Goal: Task Accomplishment & Management: Complete application form

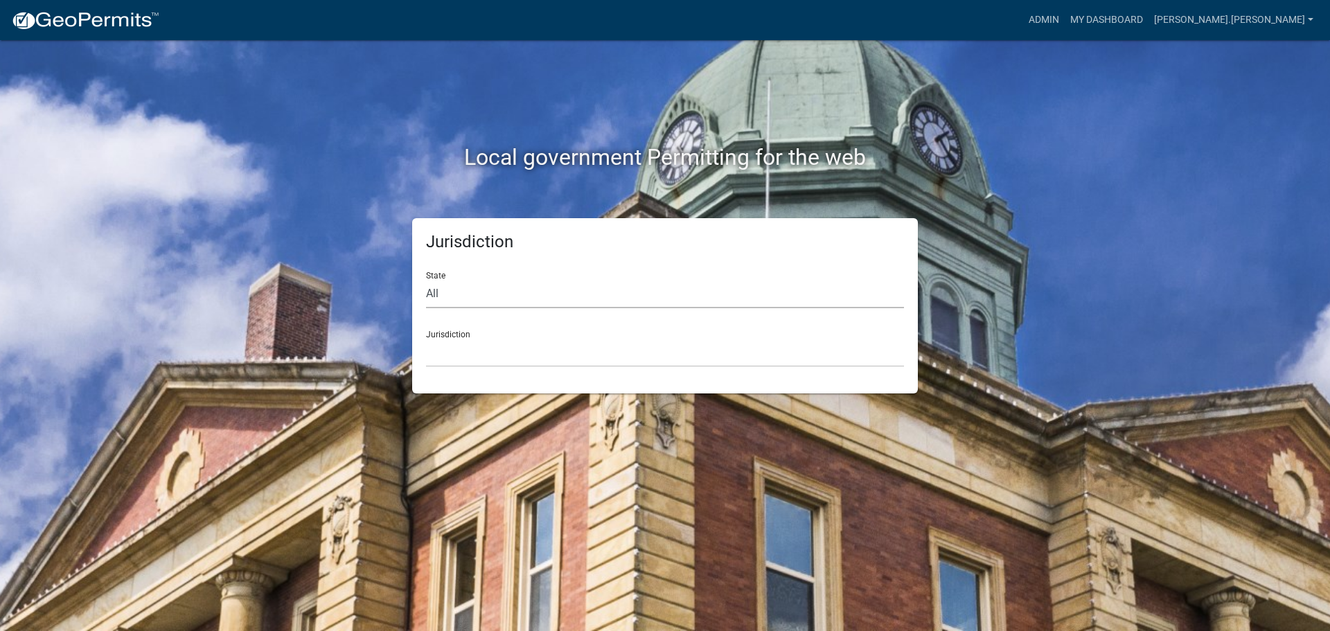
click at [501, 298] on select "All [US_STATE] [US_STATE] [US_STATE] [US_STATE] [US_STATE] [US_STATE] [US_STATE…" at bounding box center [665, 294] width 478 height 28
select select "[US_STATE]"
click at [426, 280] on select "All [US_STATE] [US_STATE] [US_STATE] [US_STATE] [US_STATE] [US_STATE] [US_STATE…" at bounding box center [665, 294] width 478 height 28
click at [528, 344] on select "City of [GEOGRAPHIC_DATA], [US_STATE] City of [GEOGRAPHIC_DATA], [US_STATE] Cit…" at bounding box center [665, 353] width 478 height 28
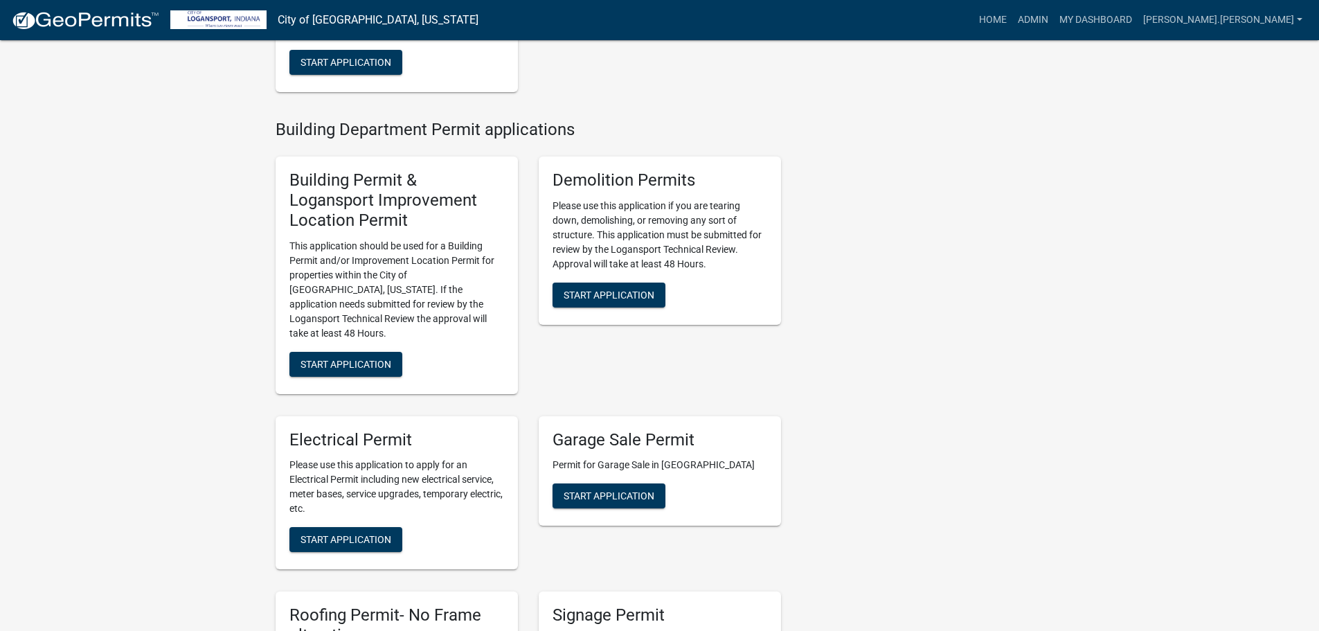
scroll to position [485, 0]
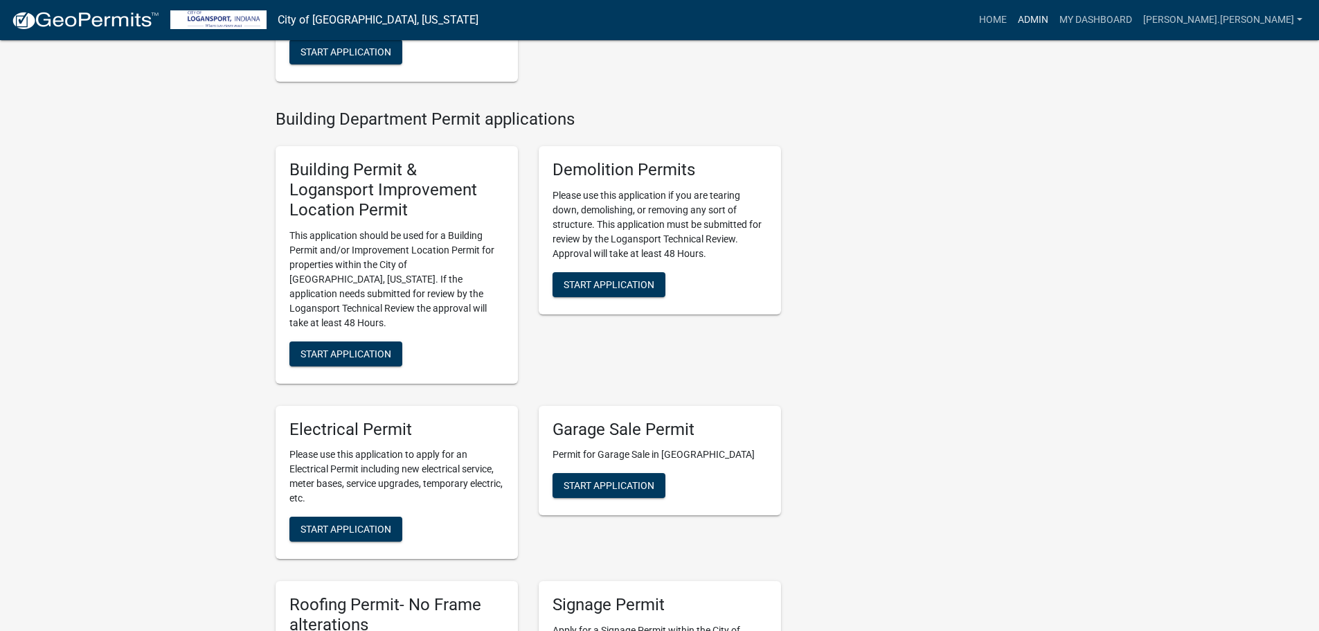
click at [1054, 20] on link "Admin" at bounding box center [1033, 20] width 42 height 26
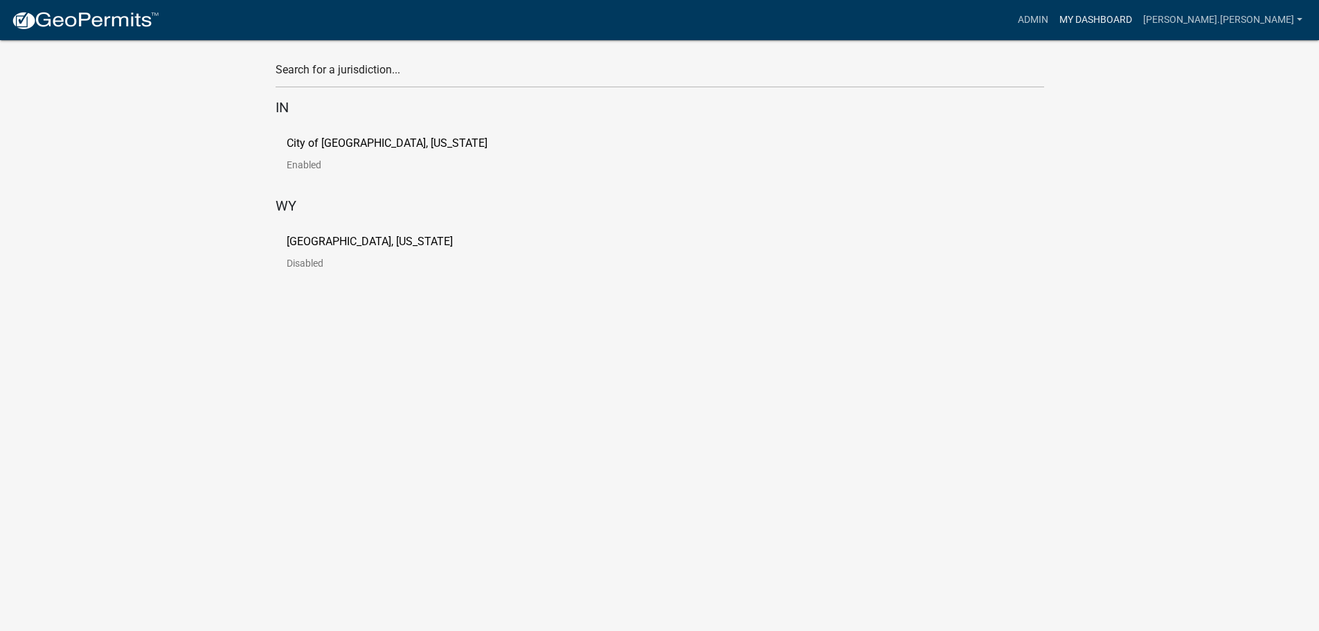
click at [1138, 16] on link "My Dashboard" at bounding box center [1096, 20] width 84 height 26
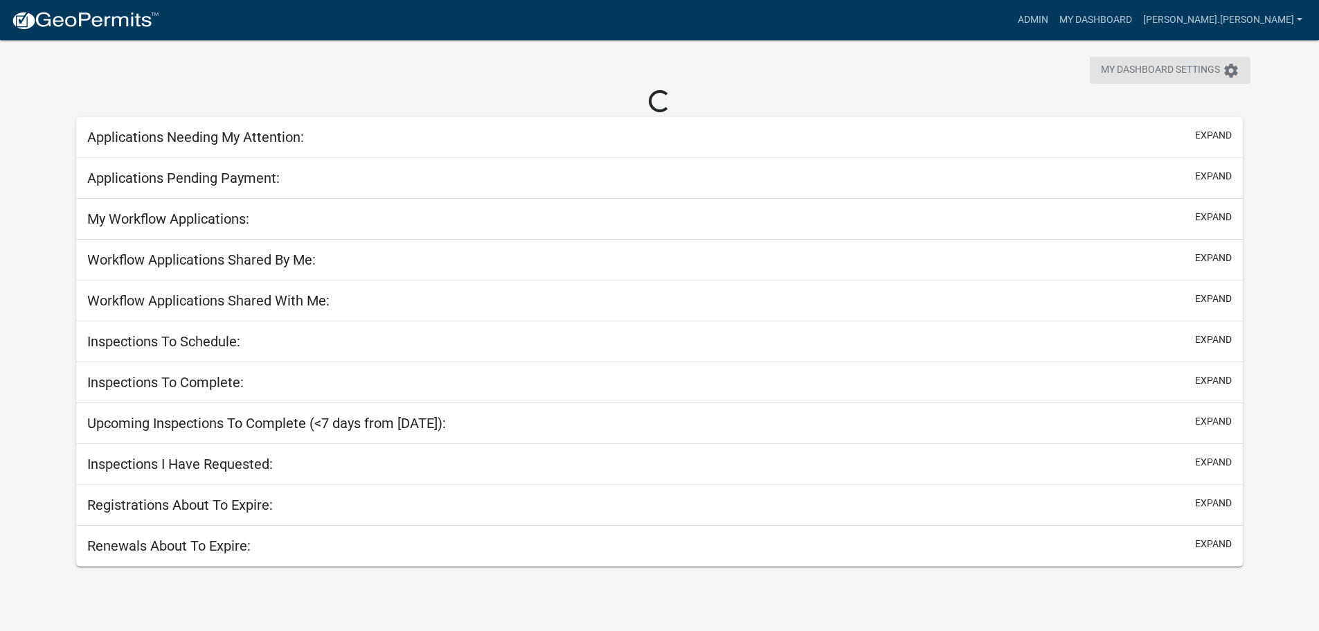
scroll to position [40, 0]
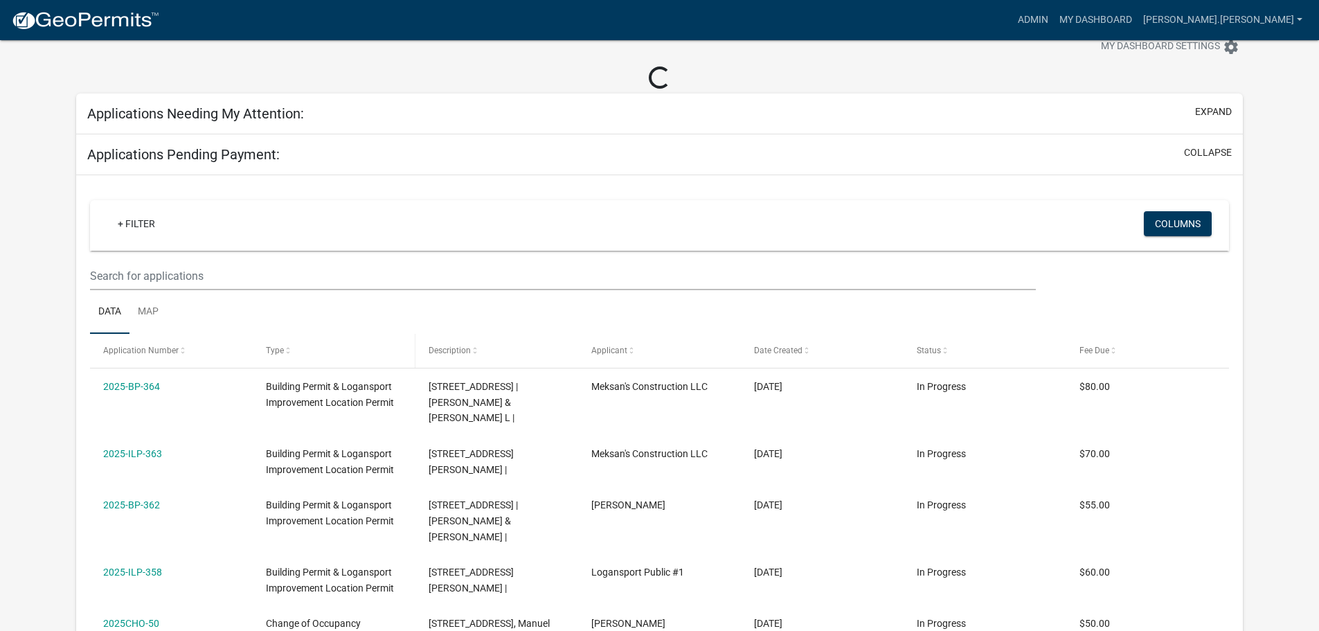
select select "3: 100"
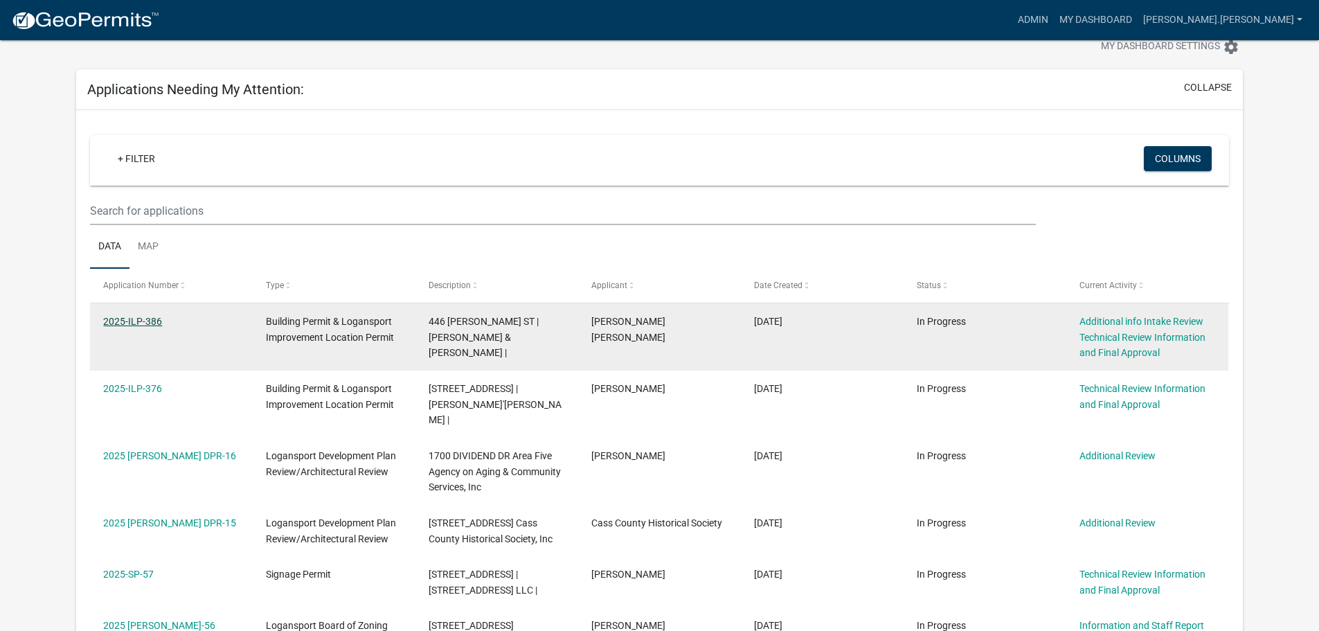
click at [148, 321] on link "2025-ILP-386" at bounding box center [132, 321] width 59 height 11
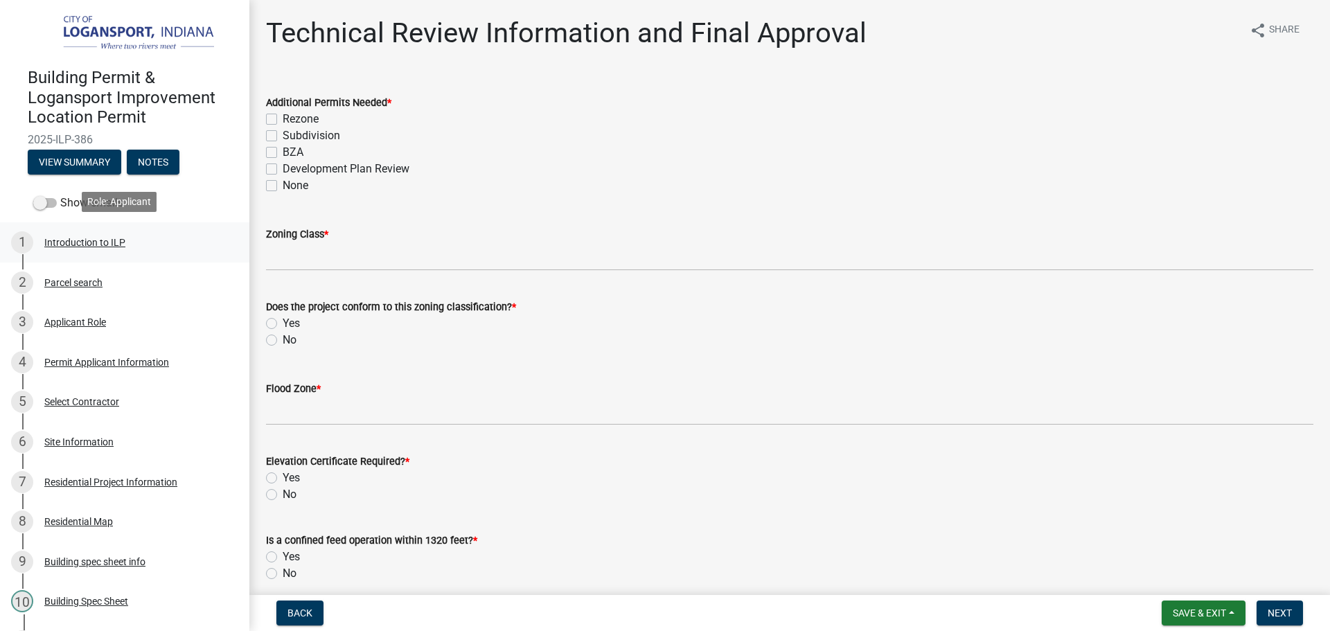
click at [71, 238] on div "Introduction to ILP" at bounding box center [84, 243] width 81 height 10
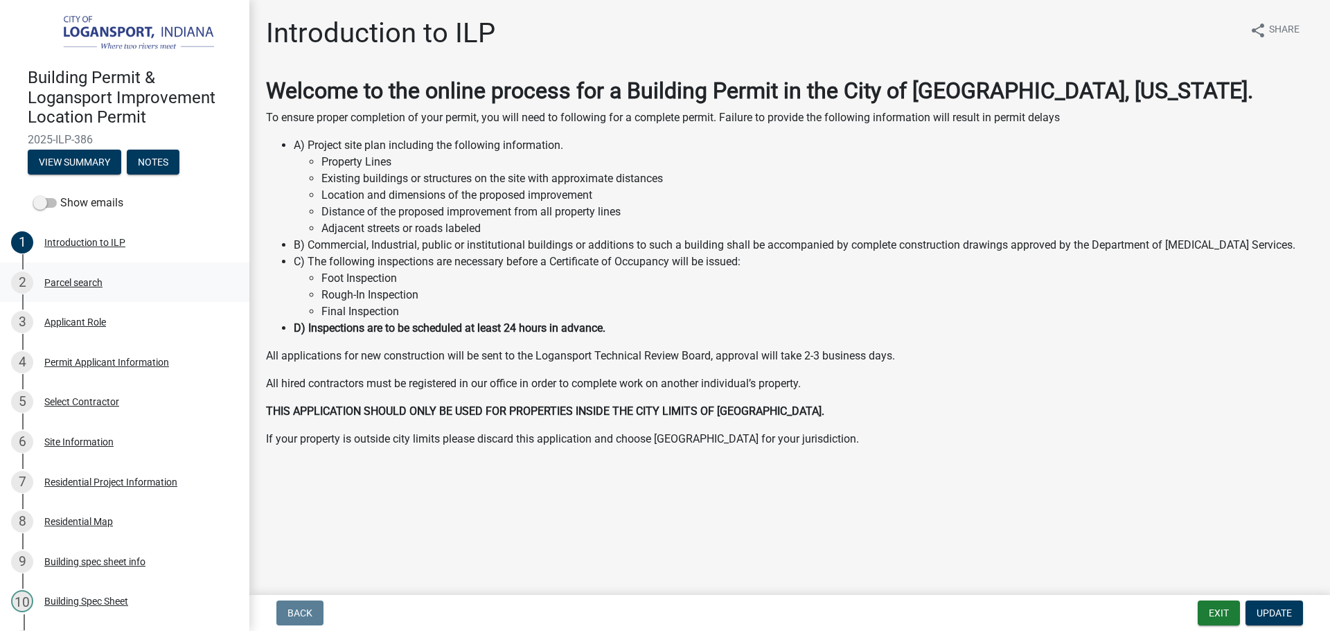
click at [75, 279] on div "Parcel search" at bounding box center [73, 283] width 58 height 10
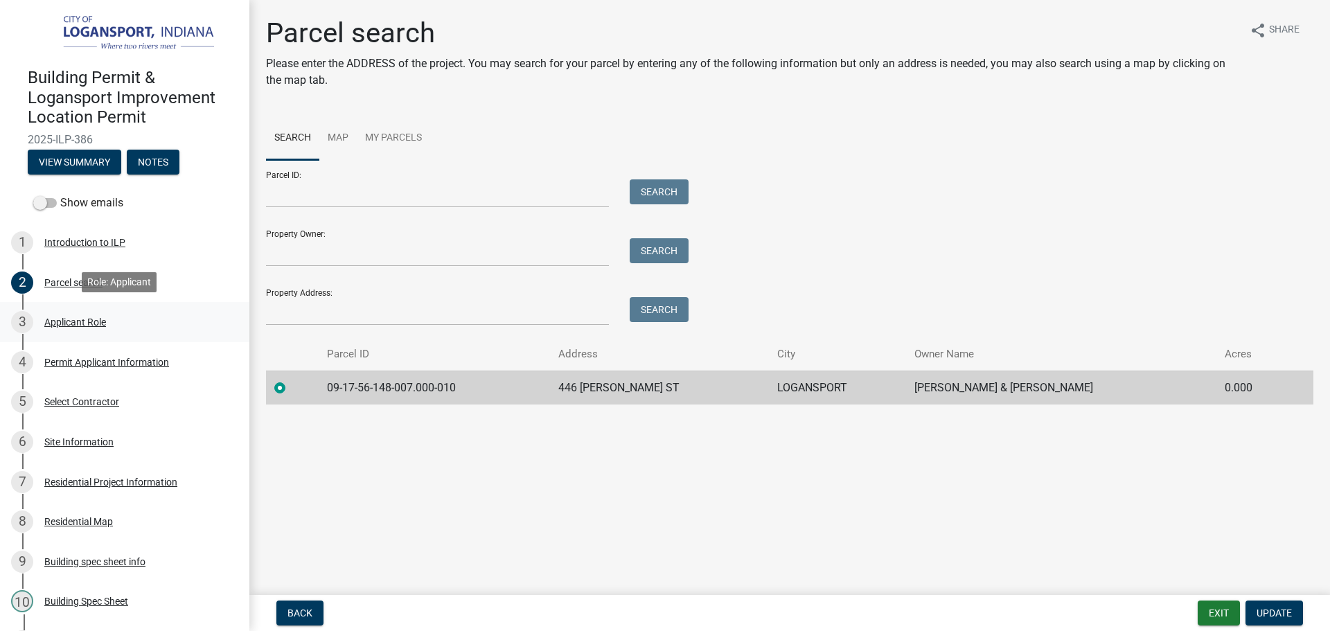
click at [96, 320] on div "Applicant Role" at bounding box center [75, 322] width 62 height 10
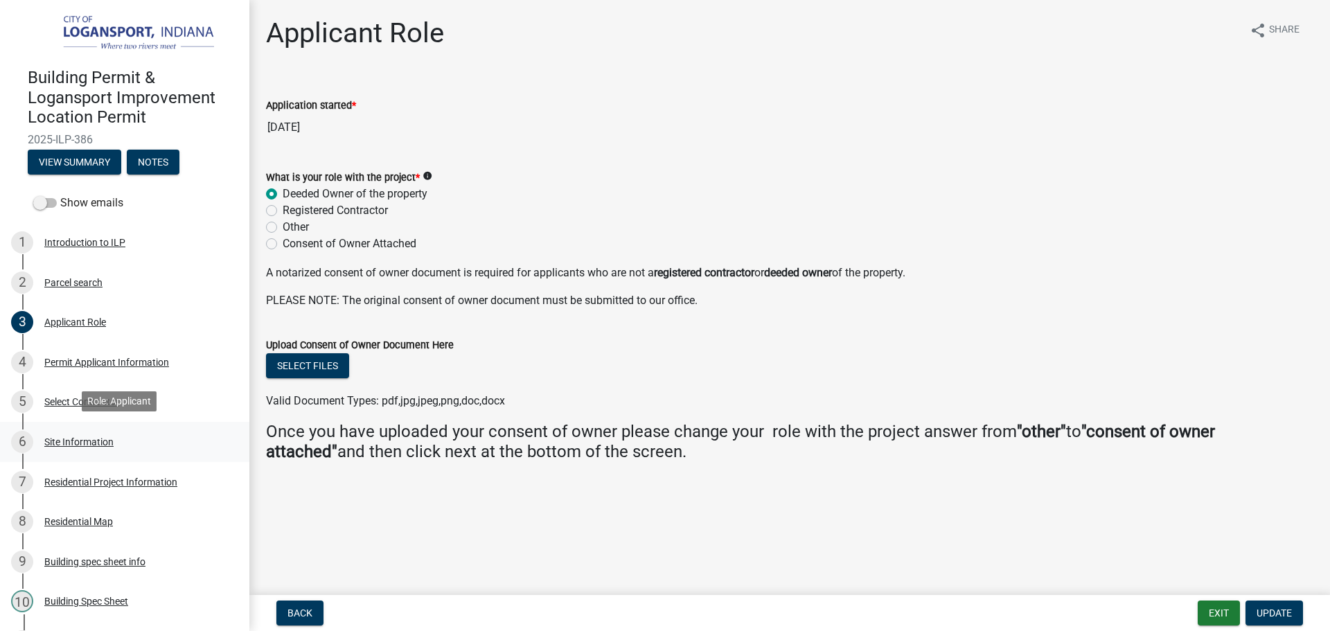
click at [77, 437] on div "Site Information" at bounding box center [78, 442] width 69 height 10
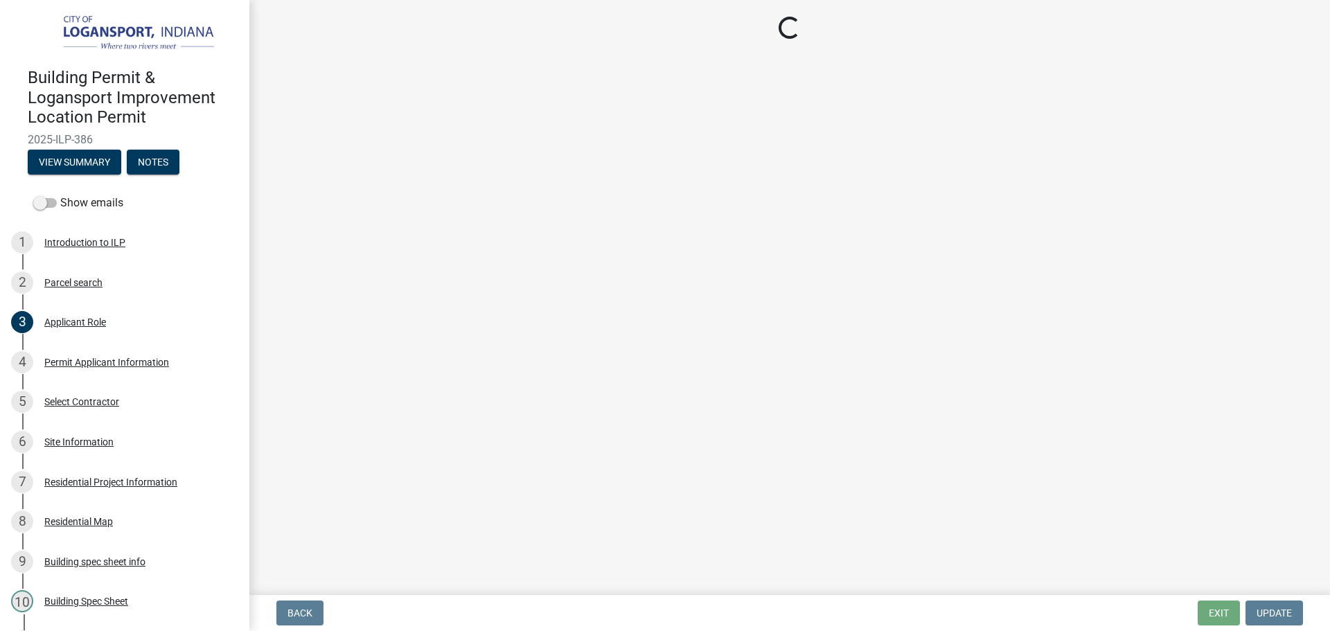
select select "62802869-e470-474a-8a4c-8dbe1ccdd5ac"
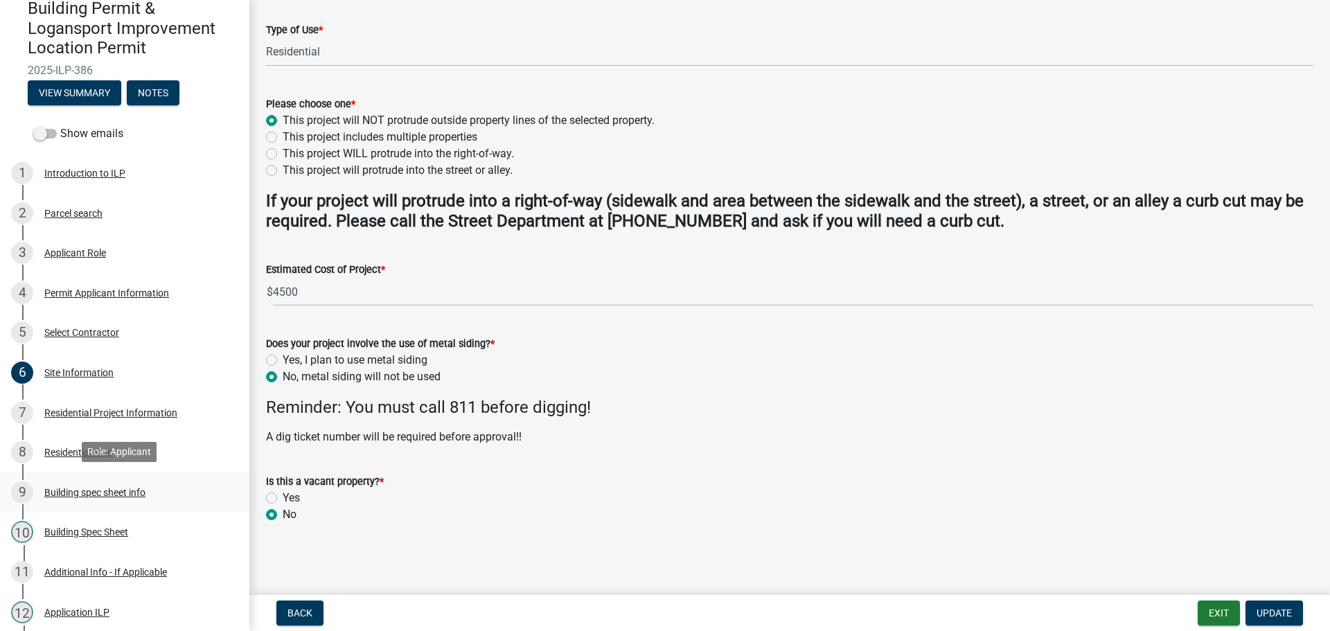
scroll to position [139, 0]
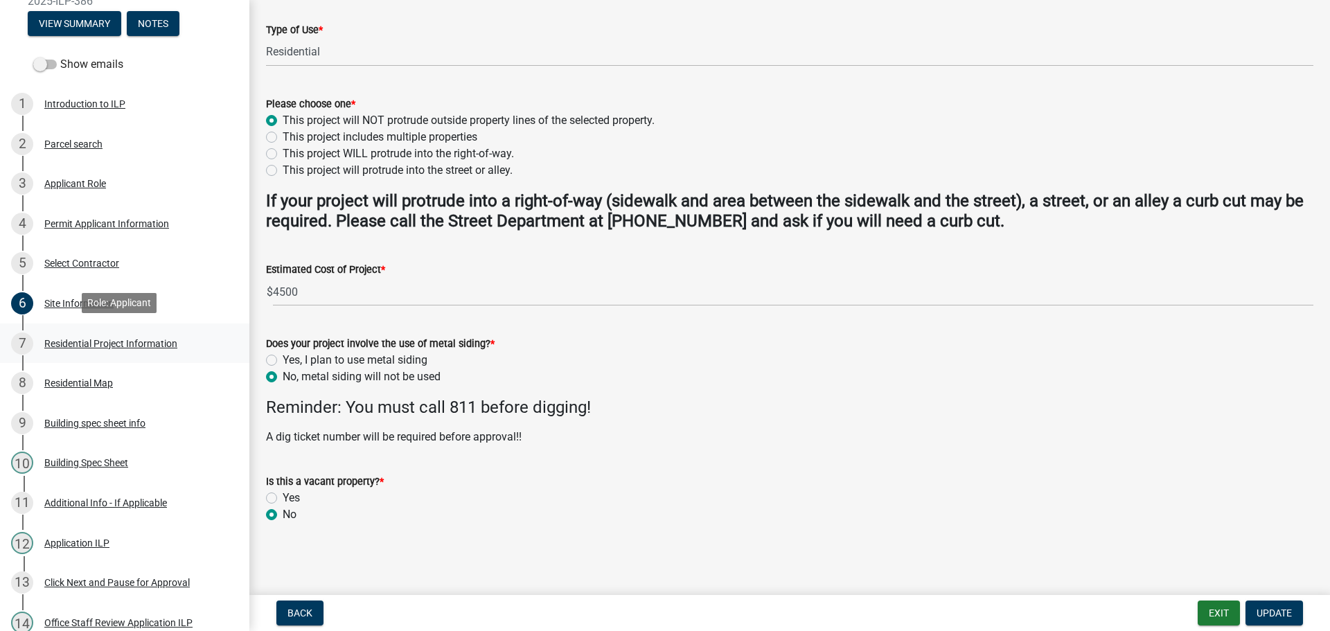
click at [109, 339] on div "Residential Project Information" at bounding box center [110, 344] width 133 height 10
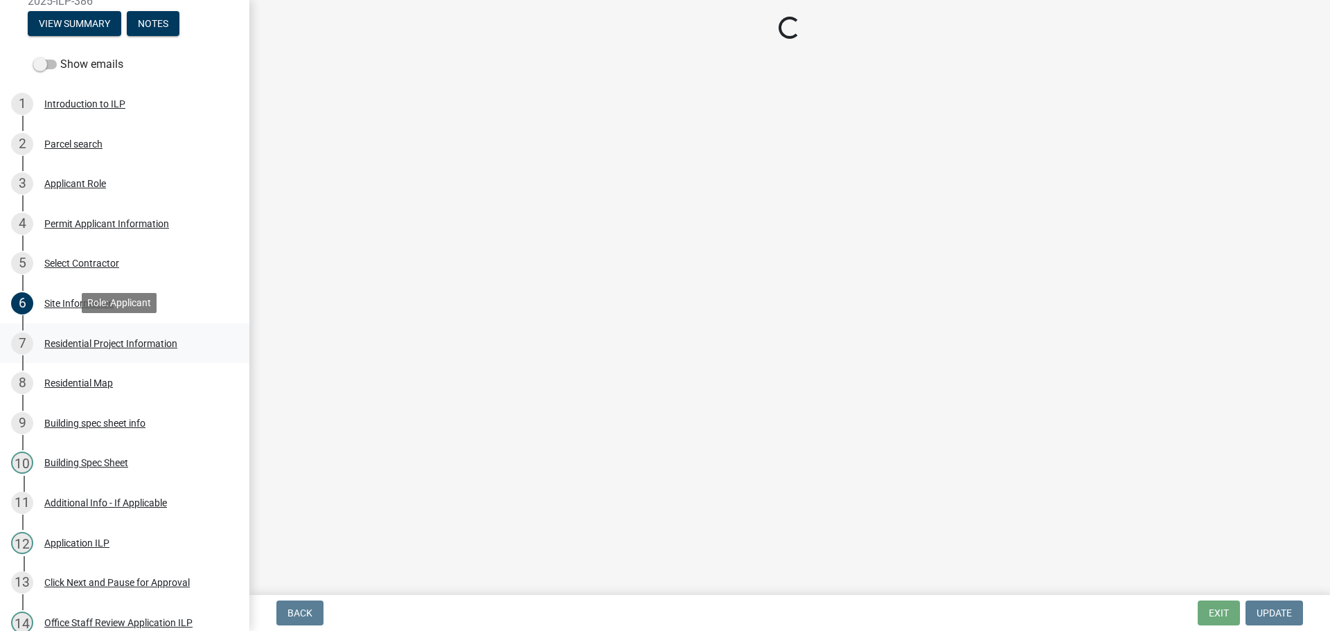
scroll to position [0, 0]
select select "b8a7655a-e911-4aac-a321-69e5bfba2fef"
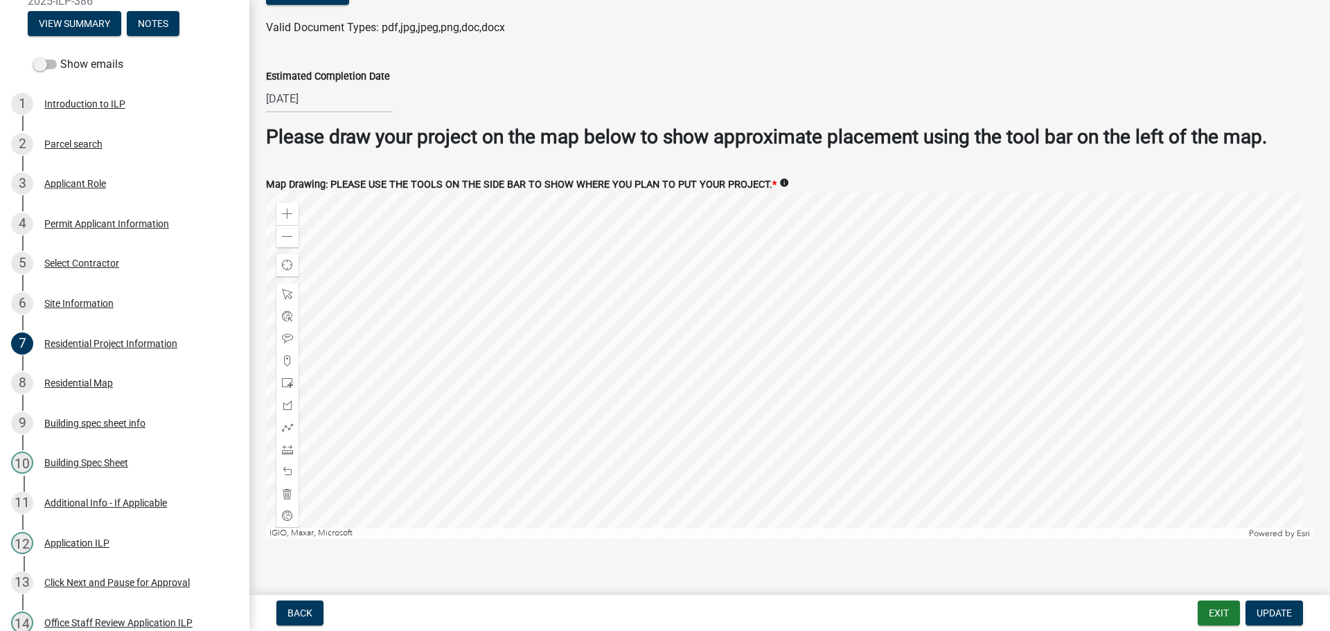
scroll to position [2663, 0]
